Goal: Answer question/provide support

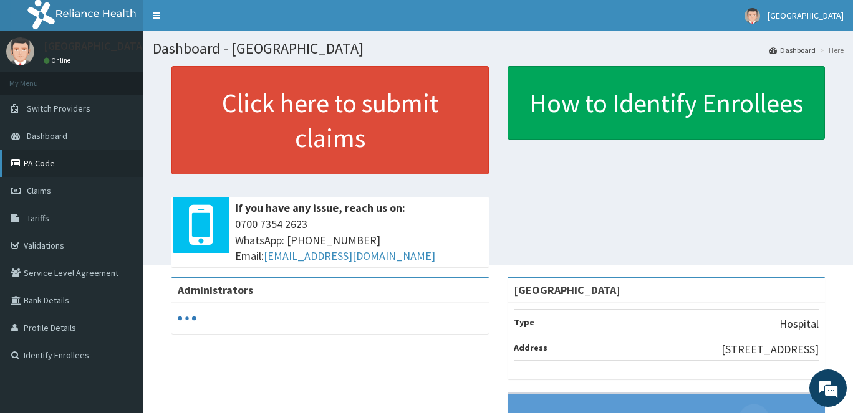
click at [50, 168] on link "PA Code" at bounding box center [71, 163] width 143 height 27
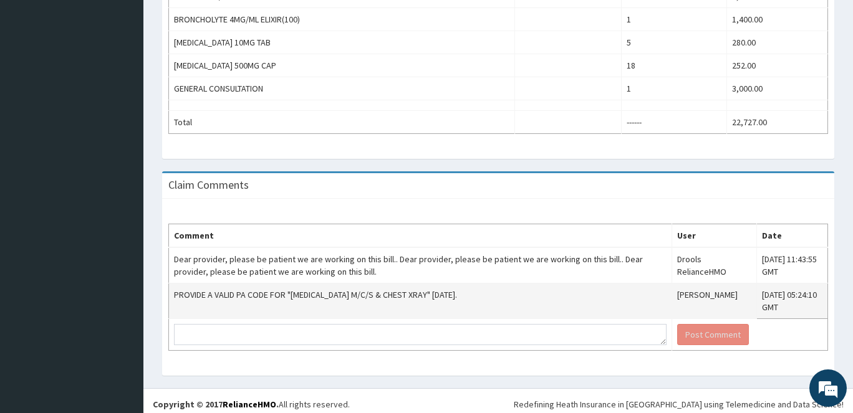
scroll to position [550, 0]
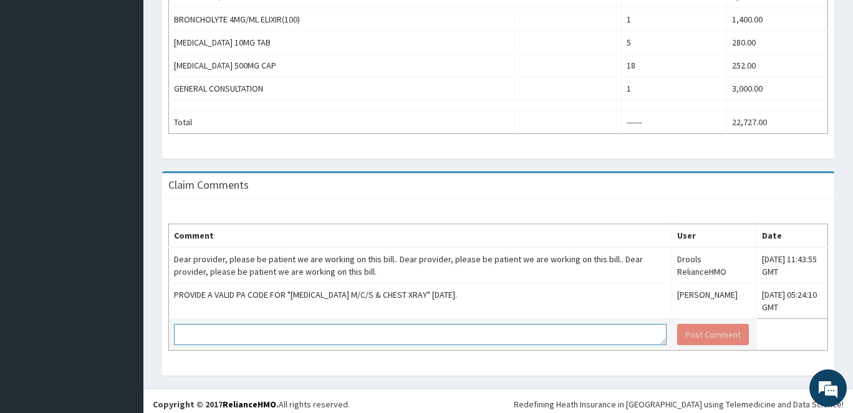
click at [199, 326] on textarea at bounding box center [420, 334] width 492 height 21
paste textarea "PA/AEE7CE"
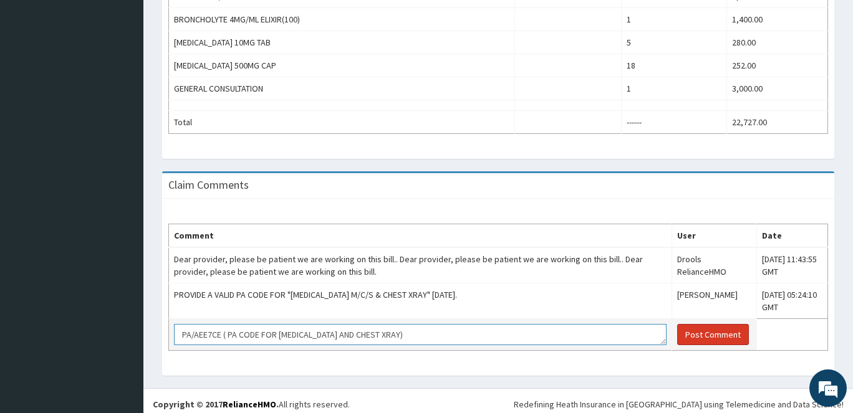
type textarea "PA/AEE7CE ( PA CODE FOR [MEDICAL_DATA] AND CHEST XRAY)"
click at [677, 333] on button "Post Comment" at bounding box center [713, 334] width 72 height 21
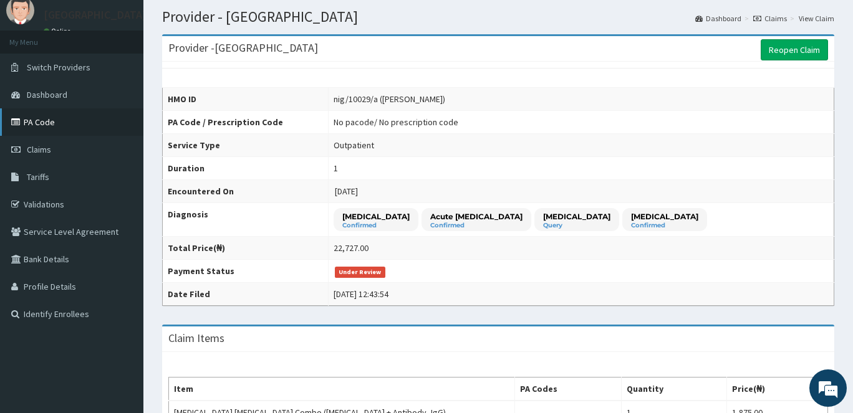
scroll to position [40, 0]
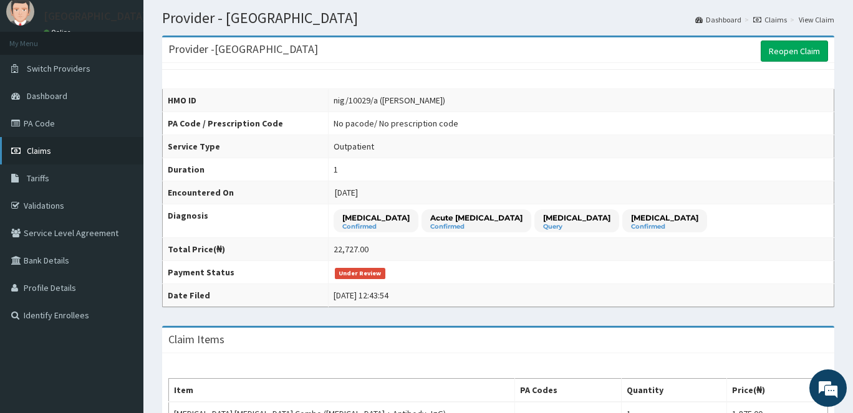
click at [35, 145] on span "Claims" at bounding box center [39, 150] width 24 height 11
